Goal: Information Seeking & Learning: Learn about a topic

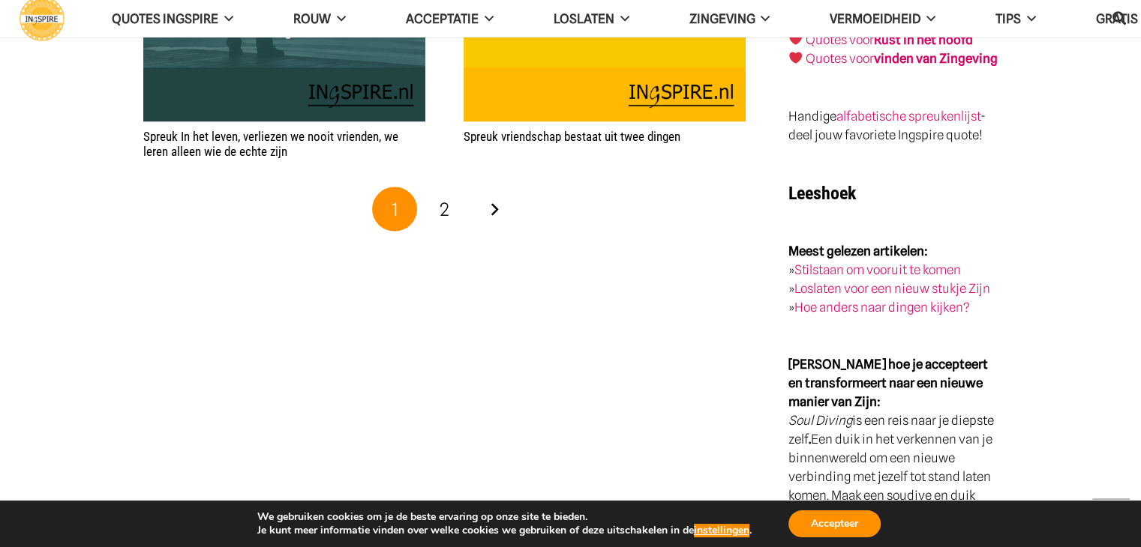
scroll to position [2832, 0]
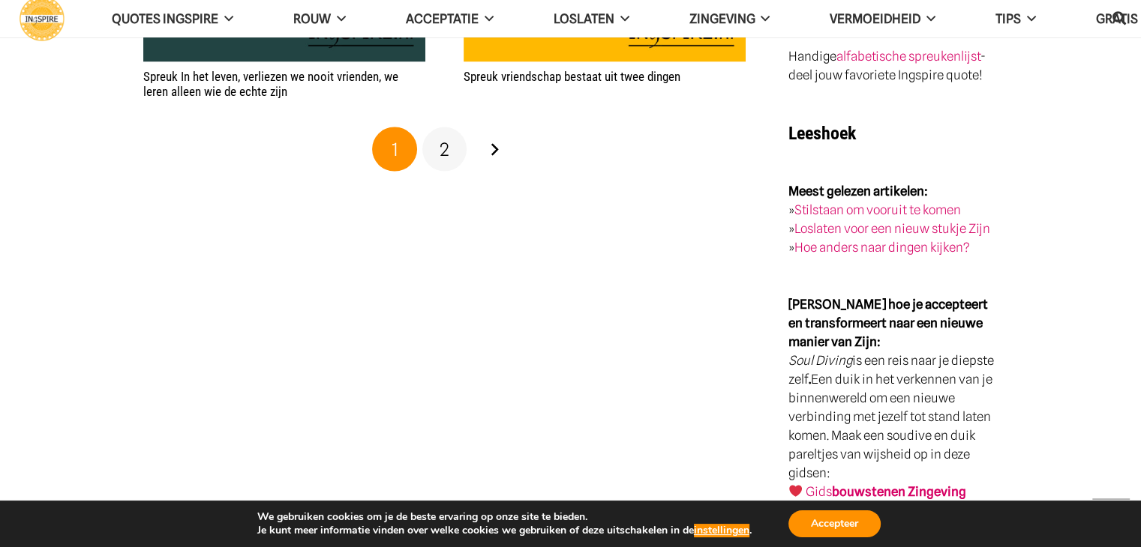
click at [446, 143] on span "2" at bounding box center [444, 149] width 10 height 22
